Goal: Obtain resource: Download file/media

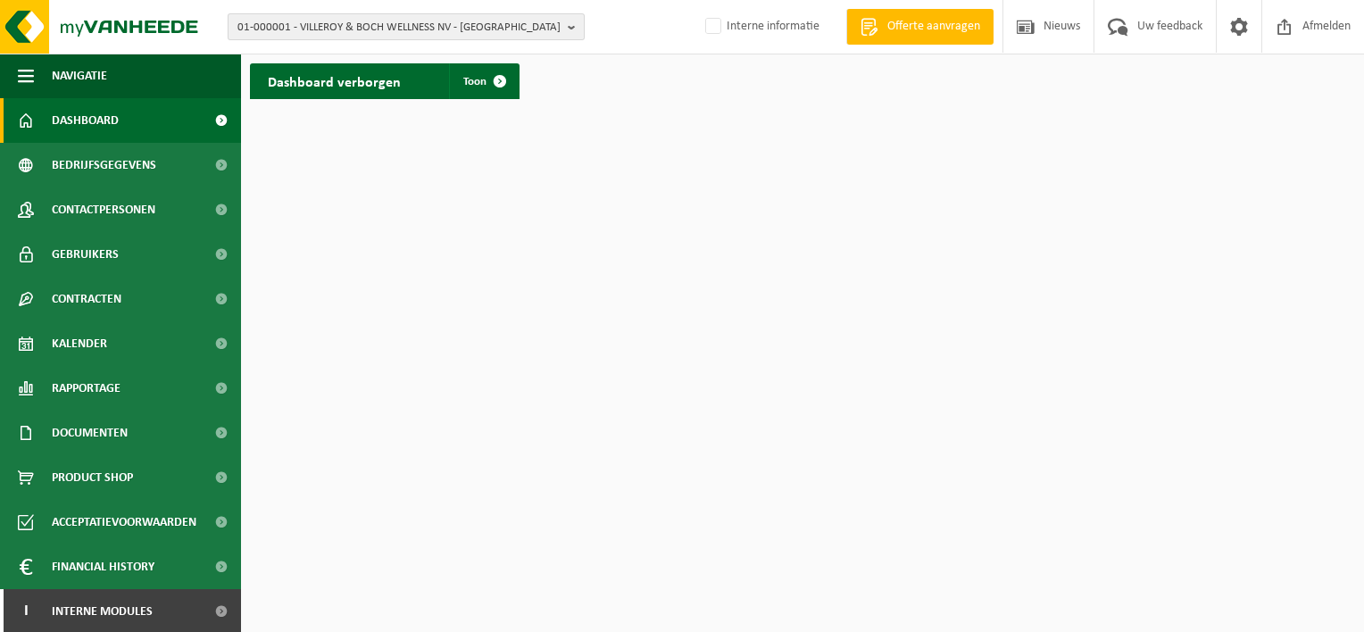
click at [575, 26] on b "button" at bounding box center [576, 26] width 16 height 25
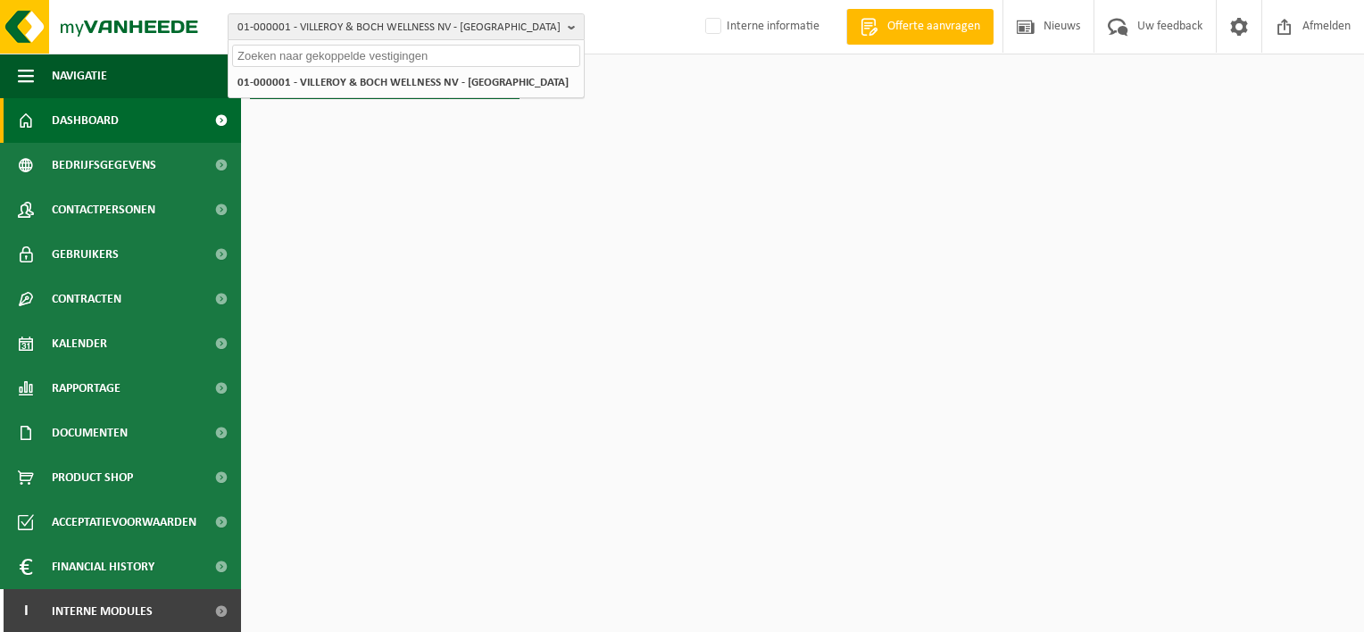
click at [448, 54] on input "text" at bounding box center [406, 56] width 348 height 22
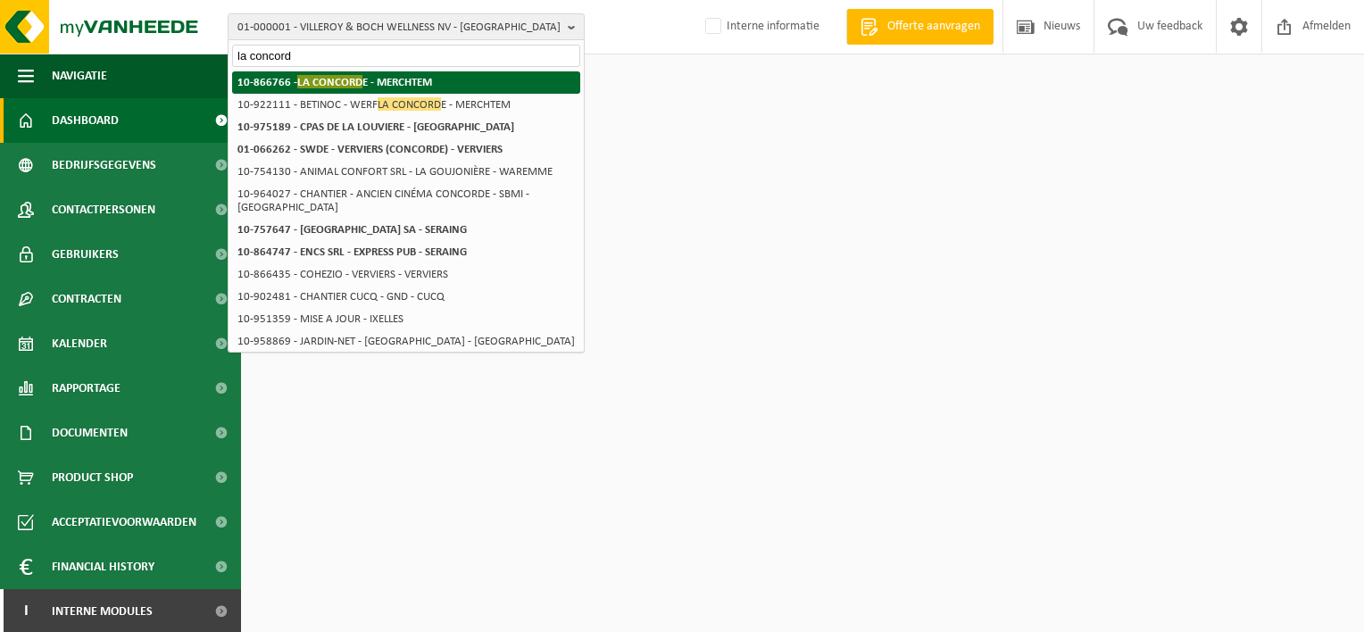
type input "la concord"
click at [367, 82] on strong "10-866766 - LA CONCORD E - MERCHTEM" at bounding box center [334, 81] width 195 height 13
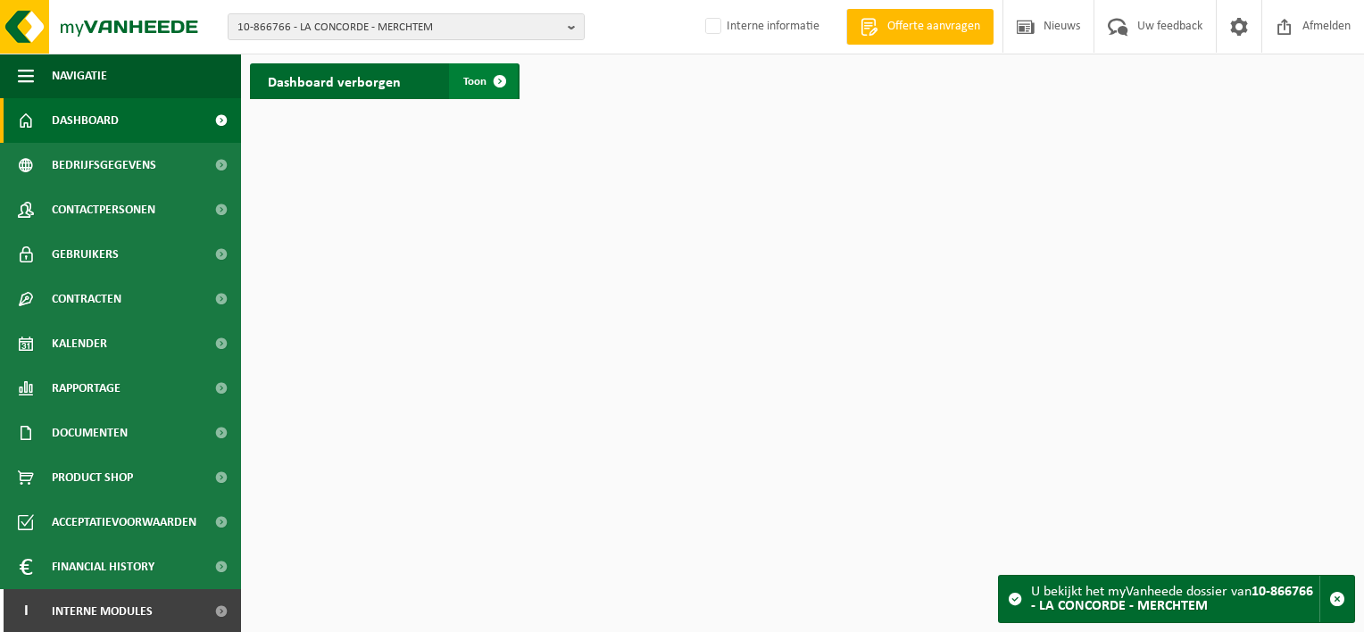
click at [484, 77] on span at bounding box center [500, 81] width 36 height 36
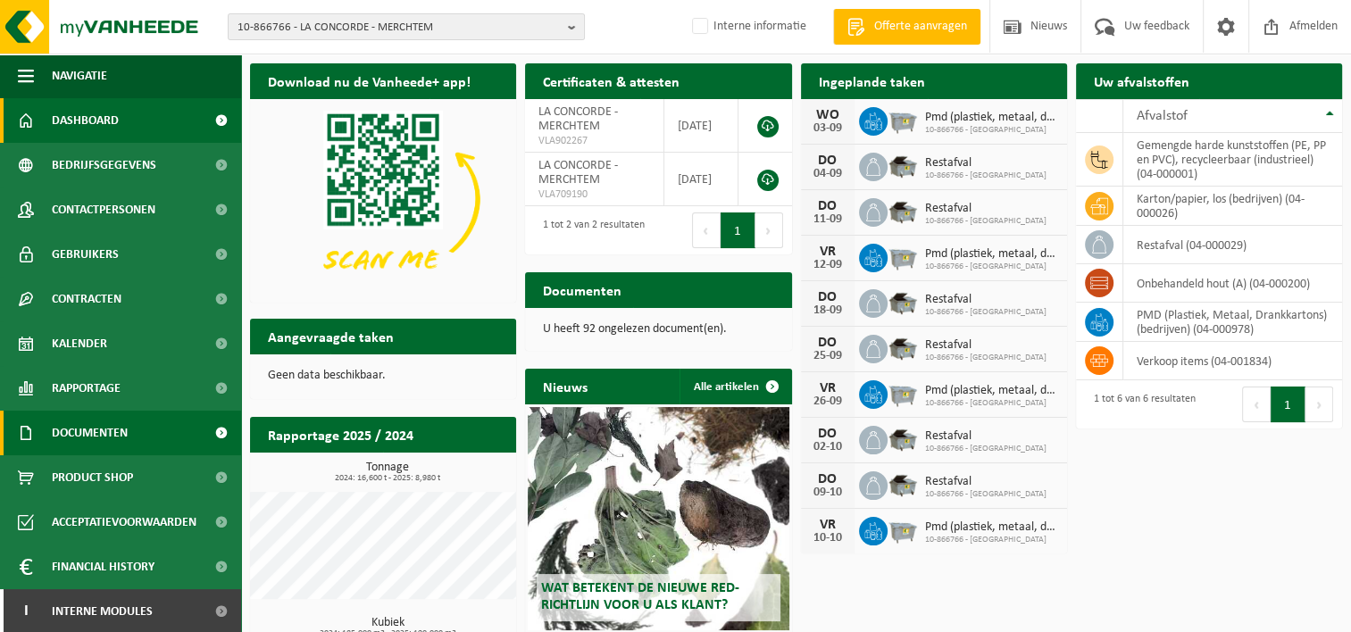
click at [83, 429] on span "Documenten" at bounding box center [90, 433] width 76 height 45
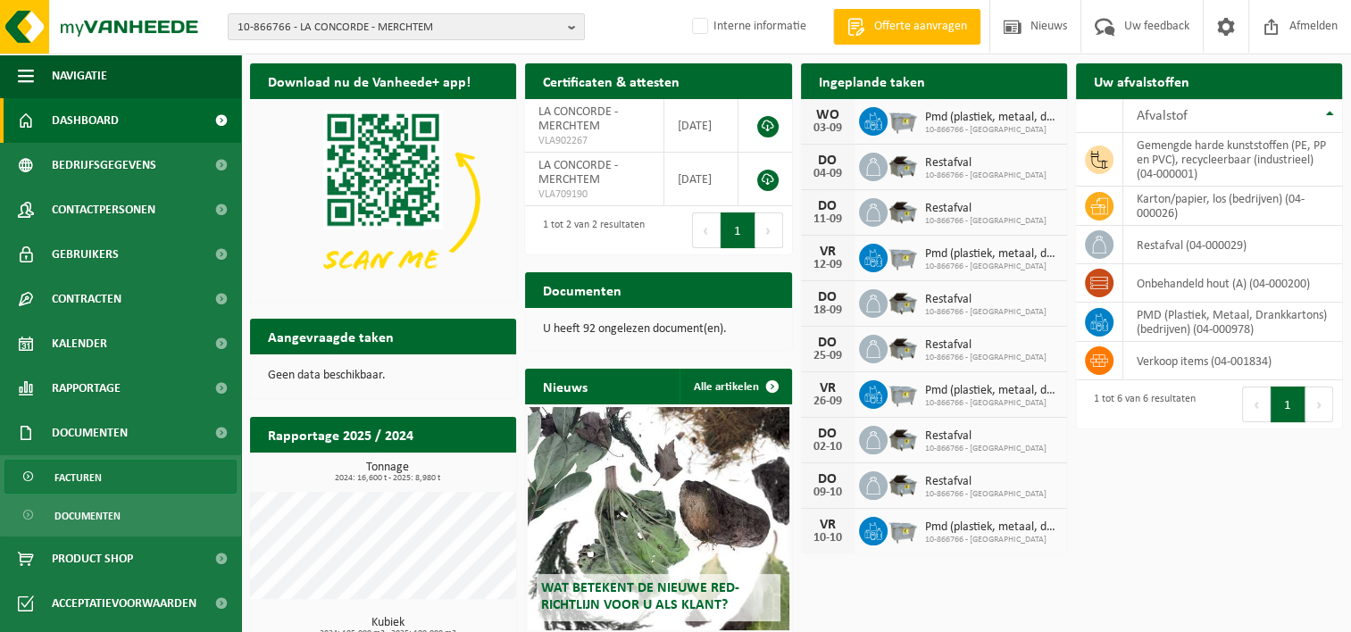
click at [78, 479] on span "Facturen" at bounding box center [77, 478] width 47 height 34
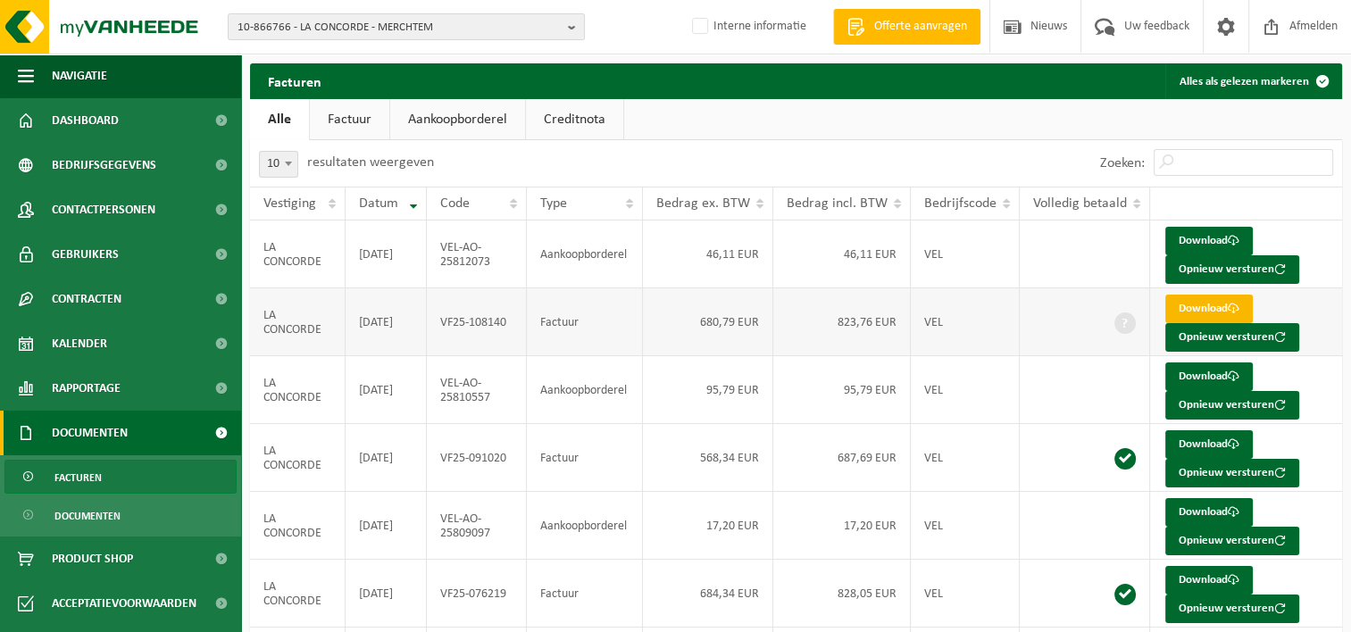
click at [1202, 311] on link "Download" at bounding box center [1208, 309] width 87 height 29
